Goal: Use online tool/utility: Utilize a website feature to perform a specific function

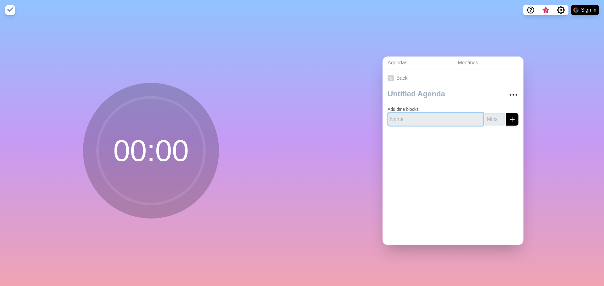
click at [445, 117] on input "text" at bounding box center [435, 119] width 96 height 13
type input "Topic 1"
click at [460, 117] on icon "submit" at bounding box center [512, 120] width 8 height 8
type input "1"
click at [460, 117] on icon "submit" at bounding box center [512, 120] width 8 height 8
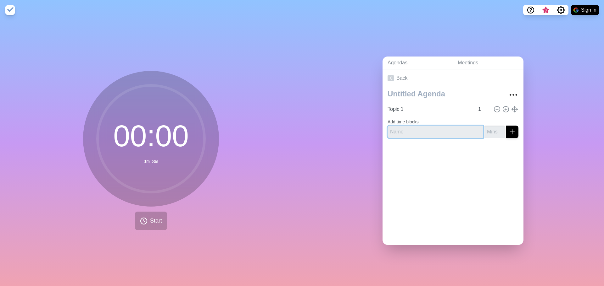
click at [433, 127] on input "text" at bounding box center [435, 132] width 96 height 13
type input "QA"
click at [460, 126] on input "number" at bounding box center [494, 132] width 20 height 13
type input "1"
click at [460, 128] on icon "submit" at bounding box center [512, 132] width 8 height 8
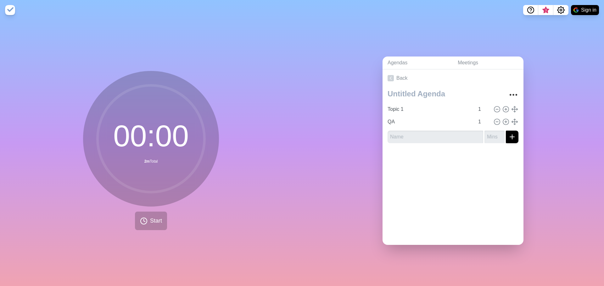
click at [451, 170] on div at bounding box center [452, 160] width 141 height 25
click at [145, 222] on icon at bounding box center [144, 222] width 8 height 8
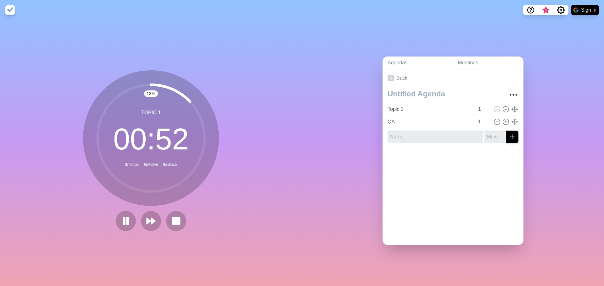
click at [99, 121] on circle at bounding box center [150, 138] width 107 height 107
click at [98, 118] on circle at bounding box center [150, 138] width 107 height 107
click at [460, 8] on icon "Settings" at bounding box center [560, 10] width 7 height 7
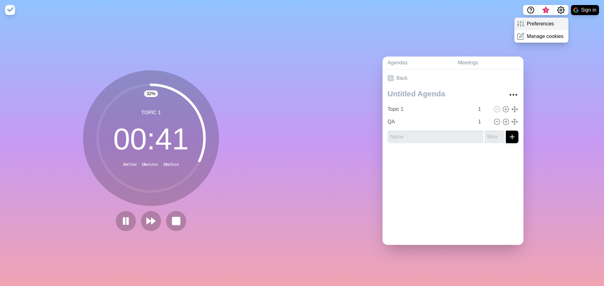
click at [460, 21] on p "Preferences" at bounding box center [540, 24] width 27 height 8
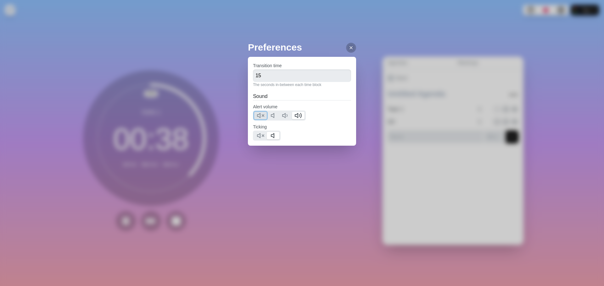
click at [260, 117] on polygon at bounding box center [258, 116] width 3 height 4
click at [259, 136] on icon at bounding box center [261, 136] width 8 height 8
click at [348, 50] on icon at bounding box center [350, 47] width 5 height 5
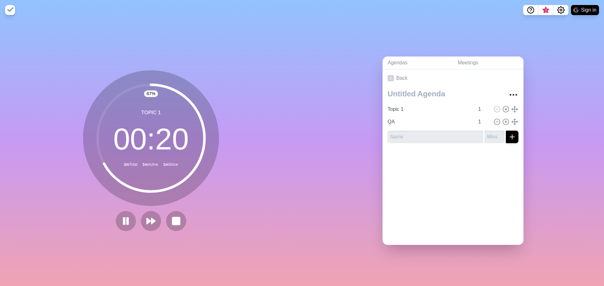
click at [9, 7] on img at bounding box center [10, 10] width 10 height 10
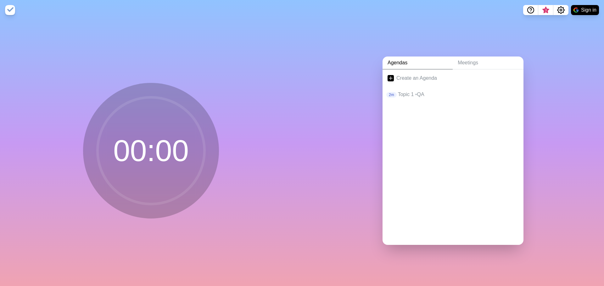
click at [9, 7] on img at bounding box center [10, 10] width 10 height 10
click at [420, 95] on p "Topic 1 • QA" at bounding box center [458, 95] width 120 height 8
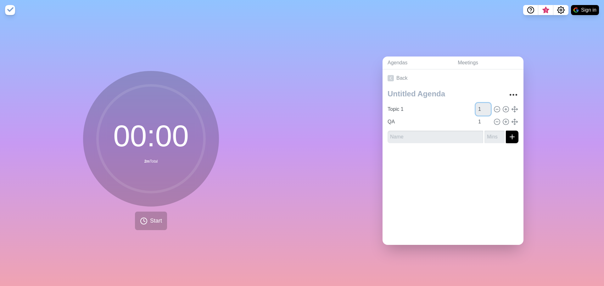
drag, startPoint x: 475, startPoint y: 106, endPoint x: 467, endPoint y: 105, distance: 8.3
click at [460, 105] on div "Topic 1 1" at bounding box center [453, 109] width 136 height 13
type input "0.2"
click at [460, 167] on div at bounding box center [452, 160] width 141 height 25
click at [146, 217] on button "Start" at bounding box center [151, 221] width 32 height 19
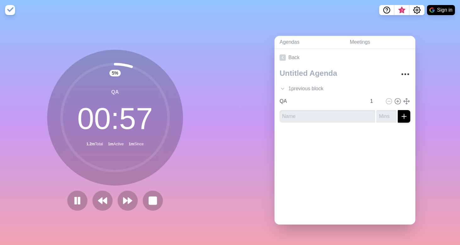
drag, startPoint x: 212, startPoint y: 51, endPoint x: 157, endPoint y: 83, distance: 64.2
click at [157, 83] on div "5 % QA 00 : 57 1.2m Total 1m Active 1m Since" at bounding box center [115, 132] width 230 height 225
drag, startPoint x: 173, startPoint y: 68, endPoint x: 178, endPoint y: 58, distance: 11.4
click at [178, 58] on div "QA 00 : 56 1.2m Total 1m Active 1m Since" at bounding box center [115, 118] width 136 height 136
click at [418, 12] on icon "Settings" at bounding box center [417, 10] width 8 height 8
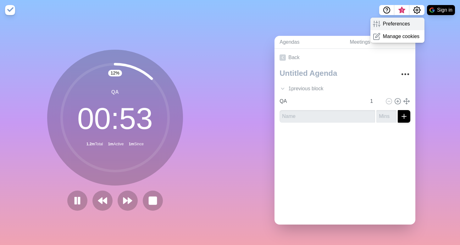
click at [398, 22] on p "Preferences" at bounding box center [396, 24] width 27 height 8
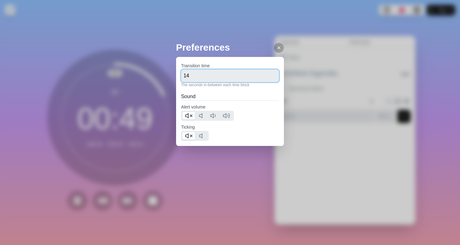
click at [269, 78] on input "14" at bounding box center [230, 75] width 98 height 13
click at [269, 78] on input "13" at bounding box center [230, 75] width 98 height 13
click at [269, 78] on input "12" at bounding box center [230, 75] width 98 height 13
click at [269, 78] on input "11" at bounding box center [230, 75] width 98 height 13
click at [269, 78] on input "10" at bounding box center [230, 75] width 98 height 13
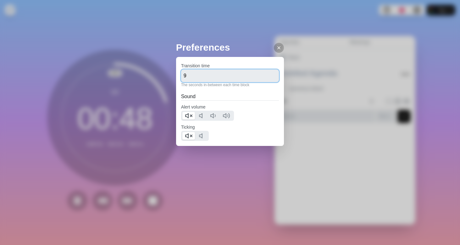
click at [269, 78] on input "9" at bounding box center [230, 75] width 98 height 13
click at [269, 78] on input "8" at bounding box center [230, 75] width 98 height 13
click at [269, 78] on input "7" at bounding box center [230, 75] width 98 height 13
click at [269, 78] on input "6" at bounding box center [230, 75] width 98 height 13
click at [269, 78] on input "5" at bounding box center [230, 75] width 98 height 13
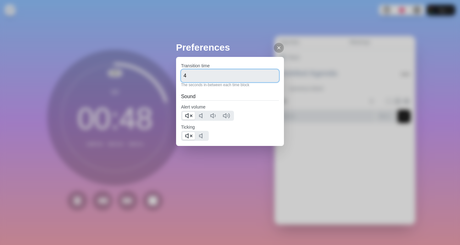
click at [269, 78] on input "4" at bounding box center [230, 75] width 98 height 13
click at [269, 78] on input "3" at bounding box center [230, 75] width 98 height 13
click at [269, 78] on input "2" at bounding box center [230, 75] width 98 height 13
click at [269, 78] on input "1" at bounding box center [230, 75] width 98 height 13
click at [269, 78] on input "0" at bounding box center [230, 75] width 98 height 13
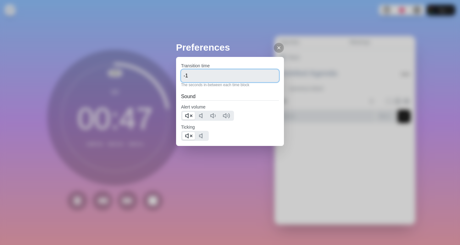
click at [269, 78] on input "-1" at bounding box center [230, 75] width 98 height 13
type input "0"
click at [269, 75] on input "0" at bounding box center [230, 75] width 98 height 13
click at [275, 53] on div at bounding box center [279, 48] width 10 height 10
